Goal: Obtain resource: Download file/media

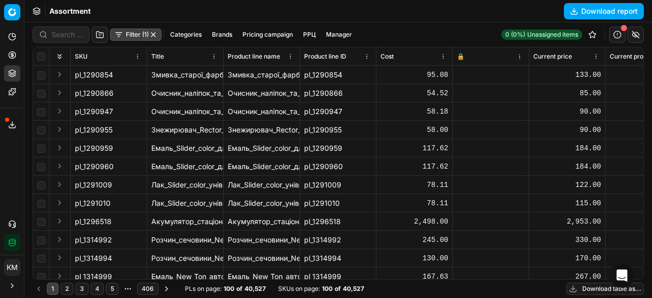
click at [588, 14] on button "Download report" at bounding box center [604, 11] width 80 height 16
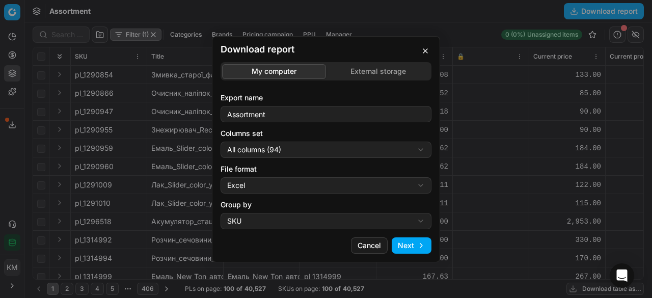
click at [415, 241] on button "Next" at bounding box center [412, 245] width 40 height 16
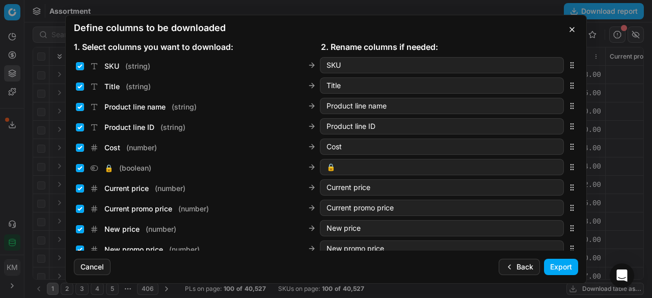
click at [552, 268] on button "Export" at bounding box center [561, 267] width 34 height 16
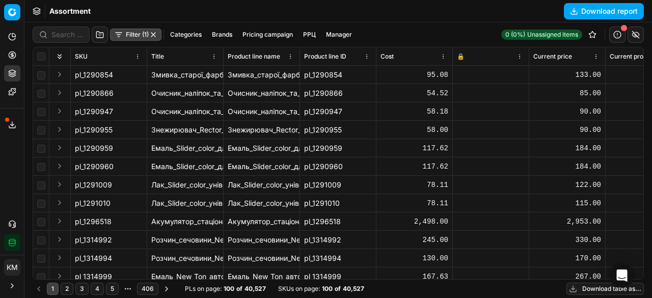
click at [14, 132] on button "Export service" at bounding box center [12, 125] width 16 height 16
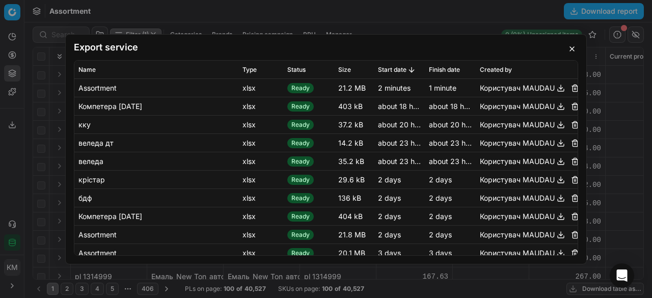
click at [555, 88] on button "button" at bounding box center [561, 87] width 12 height 12
click at [572, 51] on button "button" at bounding box center [572, 49] width 12 height 12
